Goal: Navigation & Orientation: Understand site structure

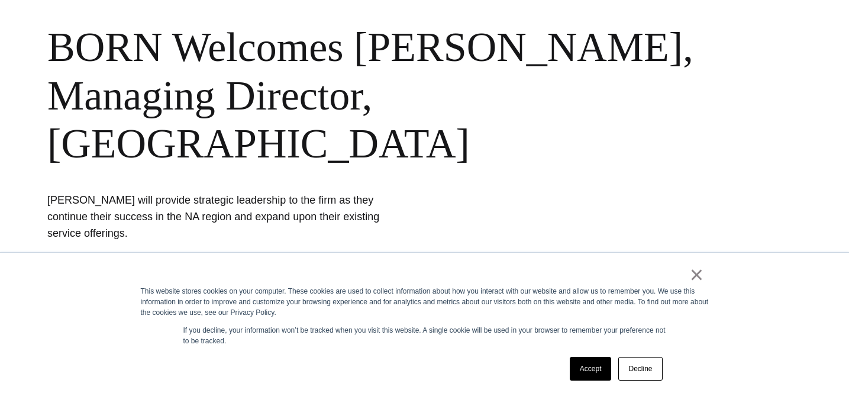
scroll to position [131, 0]
click at [640, 369] on link "Decline" at bounding box center [640, 369] width 44 height 24
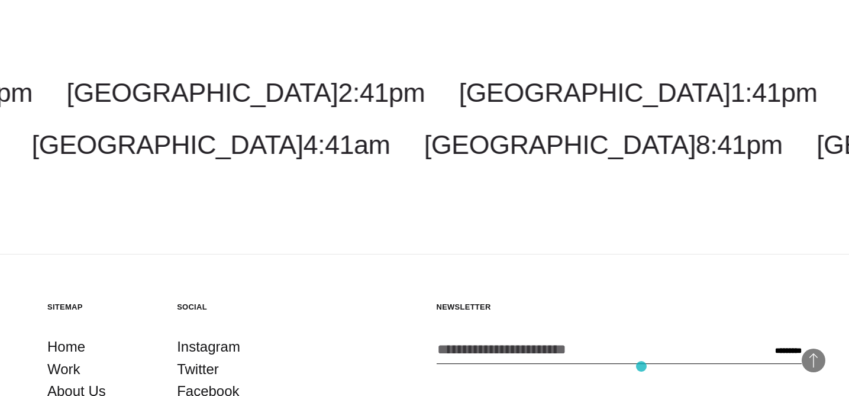
scroll to position [2638, 0]
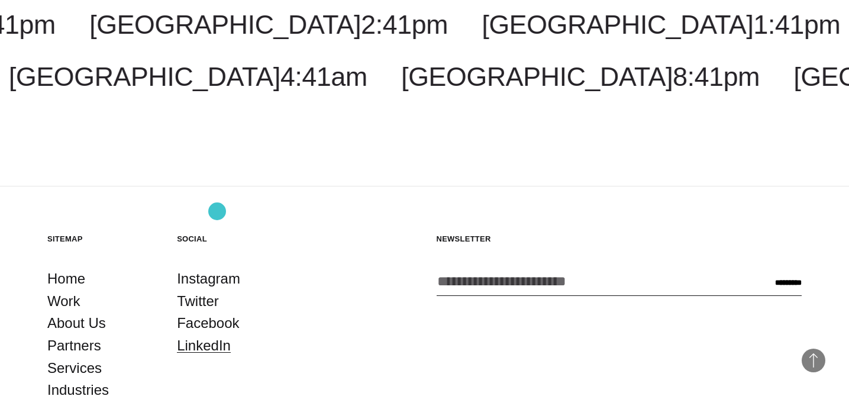
click at [217, 334] on link "LinkedIn" at bounding box center [204, 345] width 54 height 22
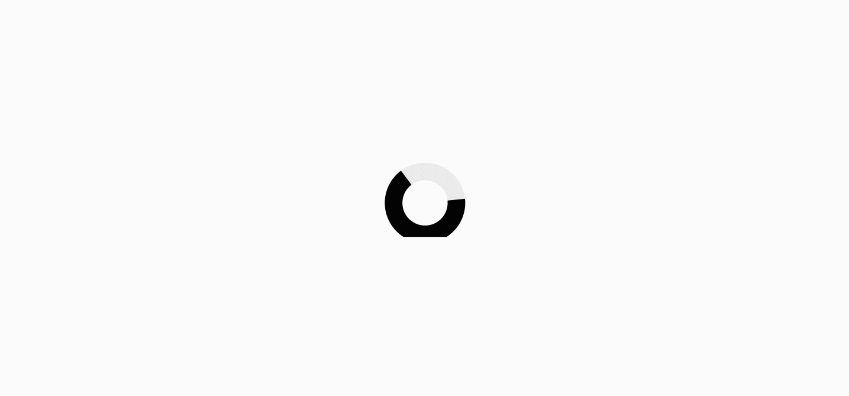
scroll to position [2638, 0]
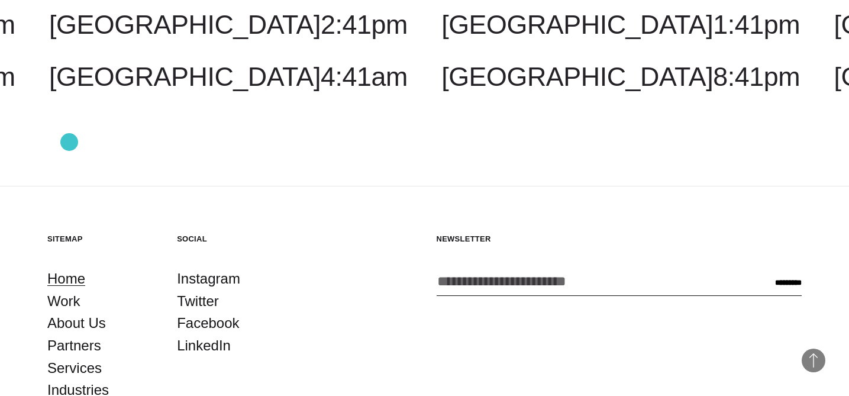
click at [69, 267] on link "Home" at bounding box center [66, 278] width 38 height 22
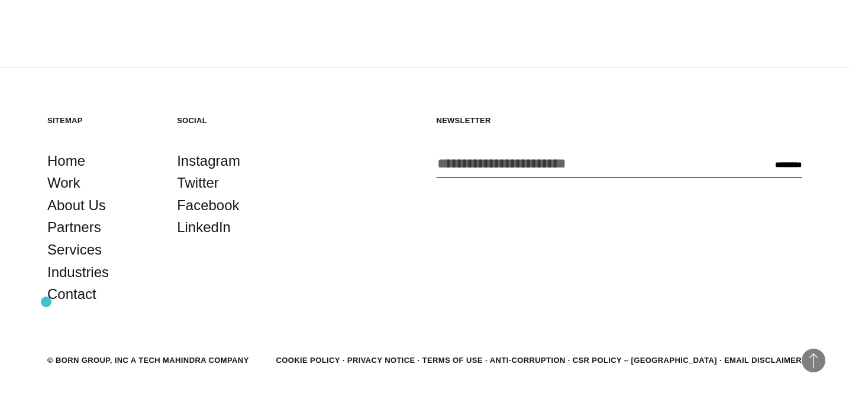
scroll to position [2960, 0]
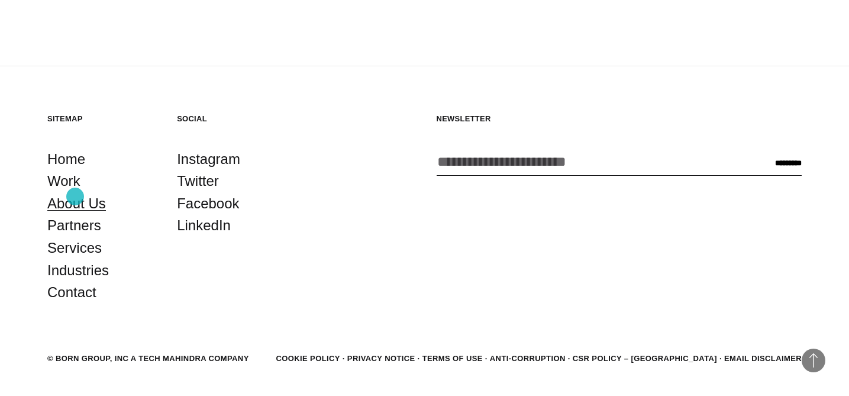
click at [75, 196] on link "About Us" at bounding box center [76, 203] width 59 height 22
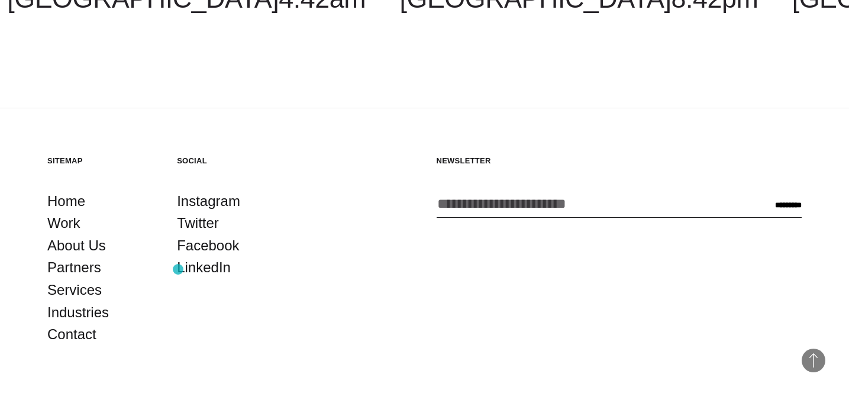
scroll to position [3926, 0]
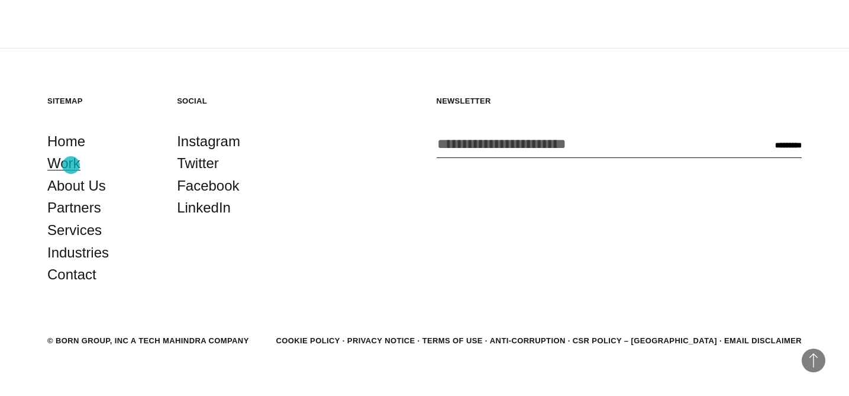
click at [70, 165] on link "Work" at bounding box center [63, 163] width 33 height 22
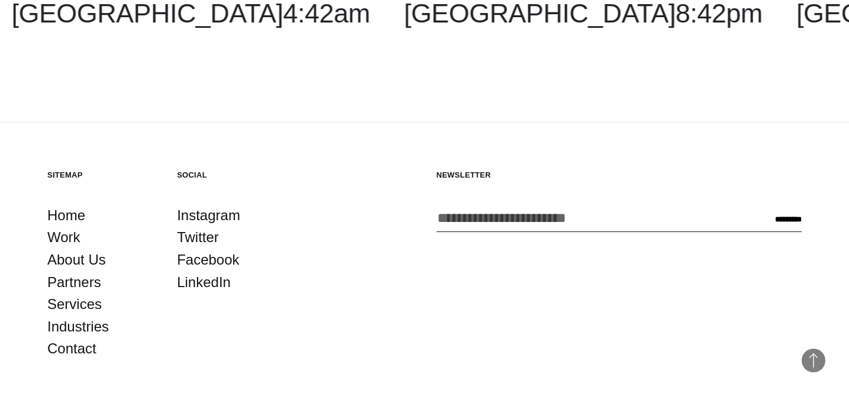
scroll to position [3607, 0]
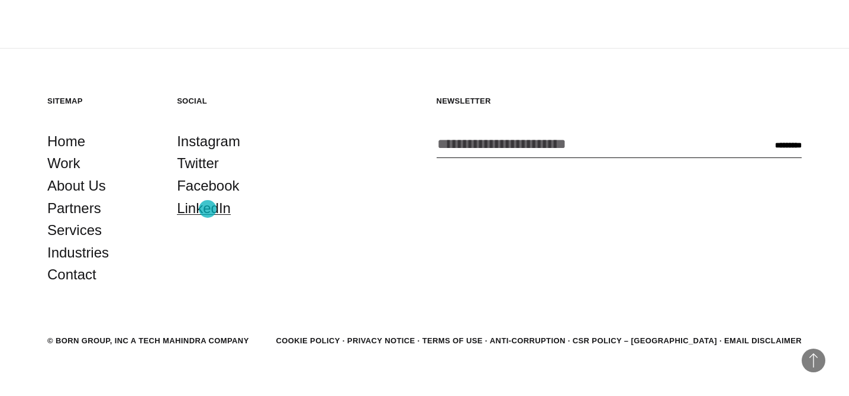
click at [208, 209] on link "LinkedIn" at bounding box center [204, 208] width 54 height 22
